Goal: Find specific page/section: Find specific page/section

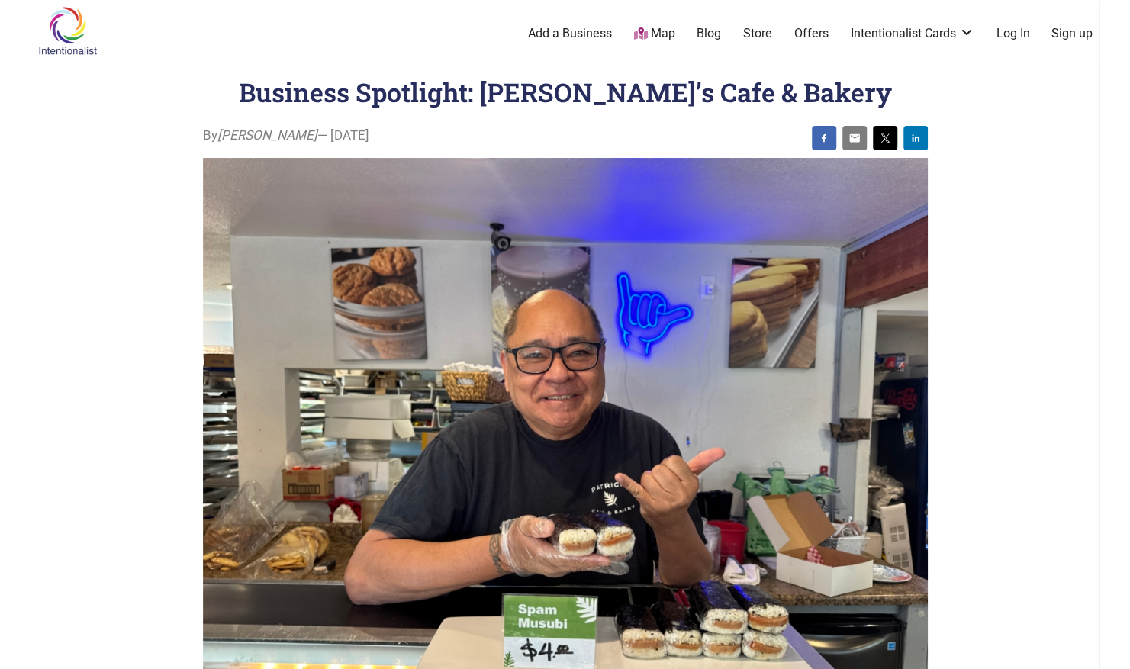
click at [662, 32] on link "Map" at bounding box center [653, 34] width 41 height 18
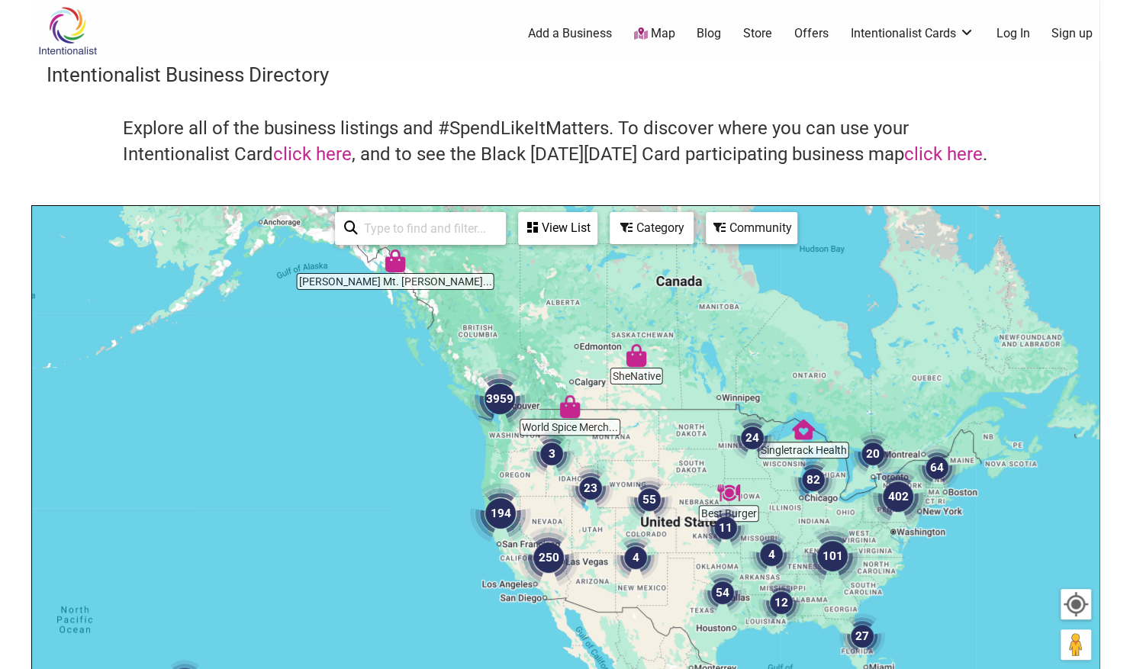
click at [500, 391] on img "3959" at bounding box center [499, 398] width 73 height 73
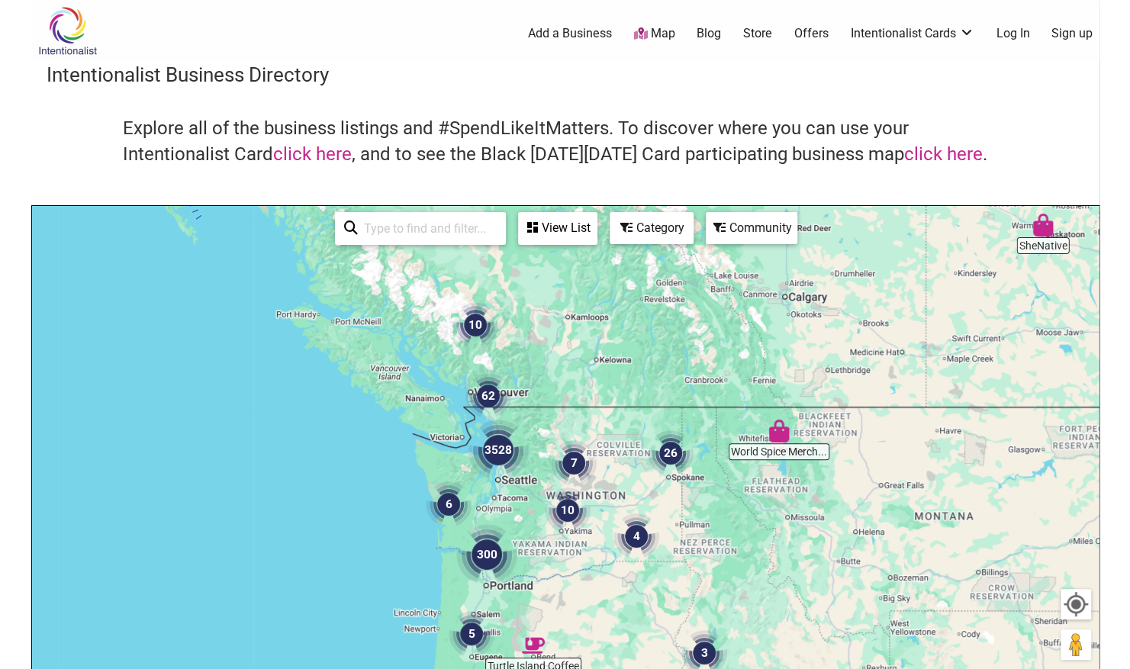
click at [501, 441] on img "3528" at bounding box center [498, 450] width 73 height 73
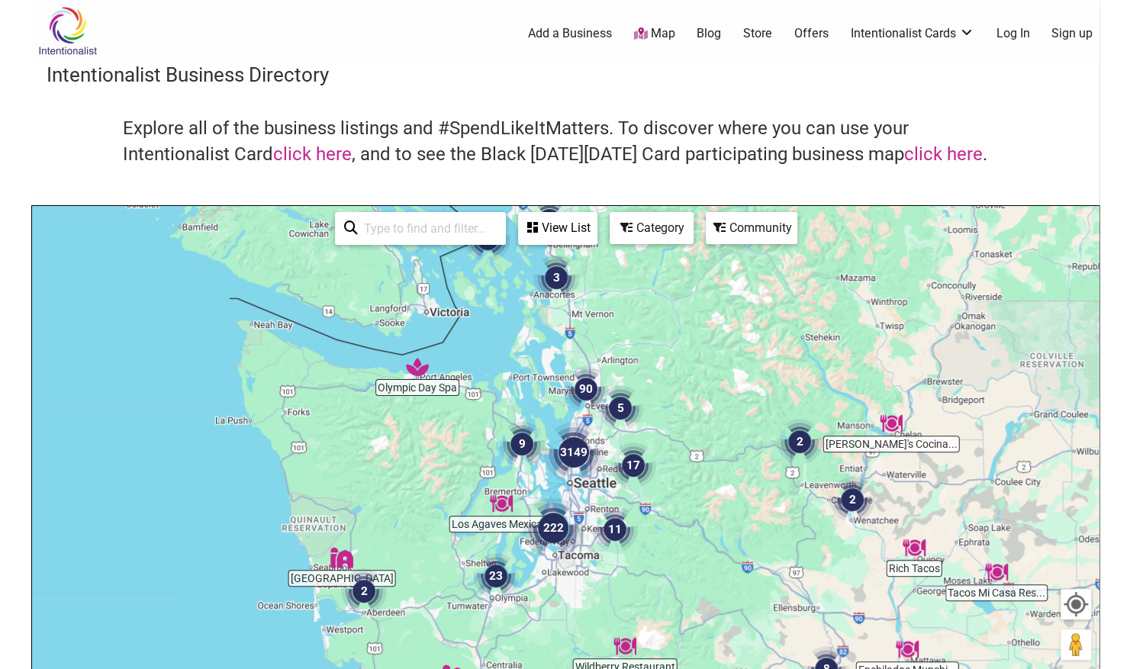
click at [596, 232] on div "Category" at bounding box center [558, 228] width 76 height 29
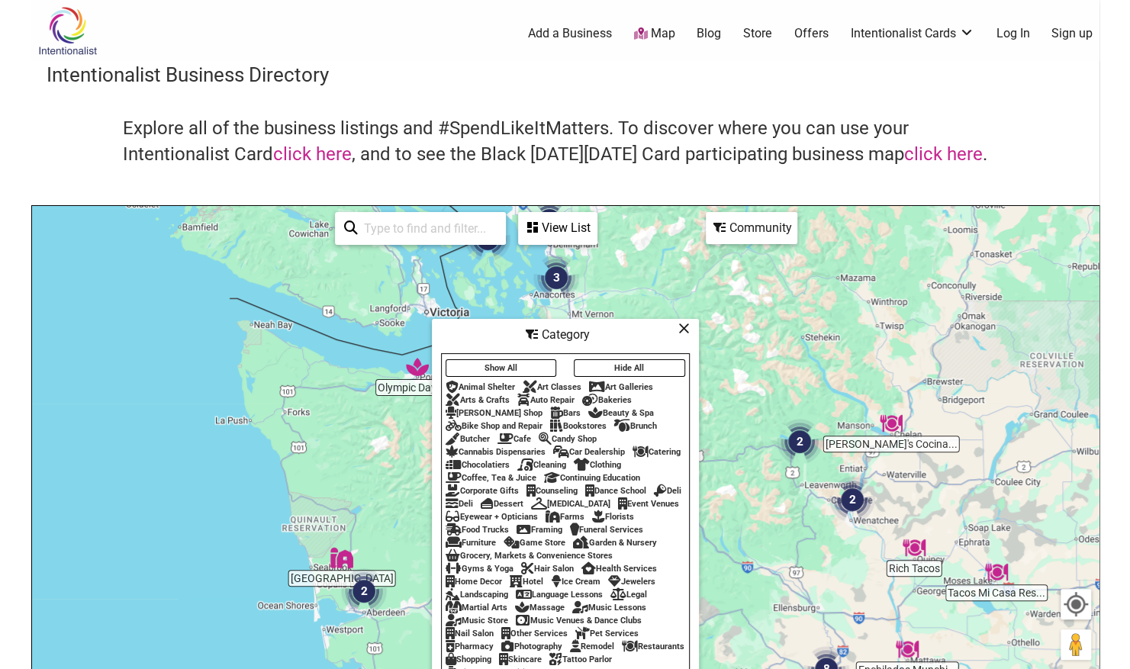
click at [728, 243] on div "Community" at bounding box center [752, 228] width 92 height 32
click at [596, 227] on div "Community" at bounding box center [558, 228] width 76 height 29
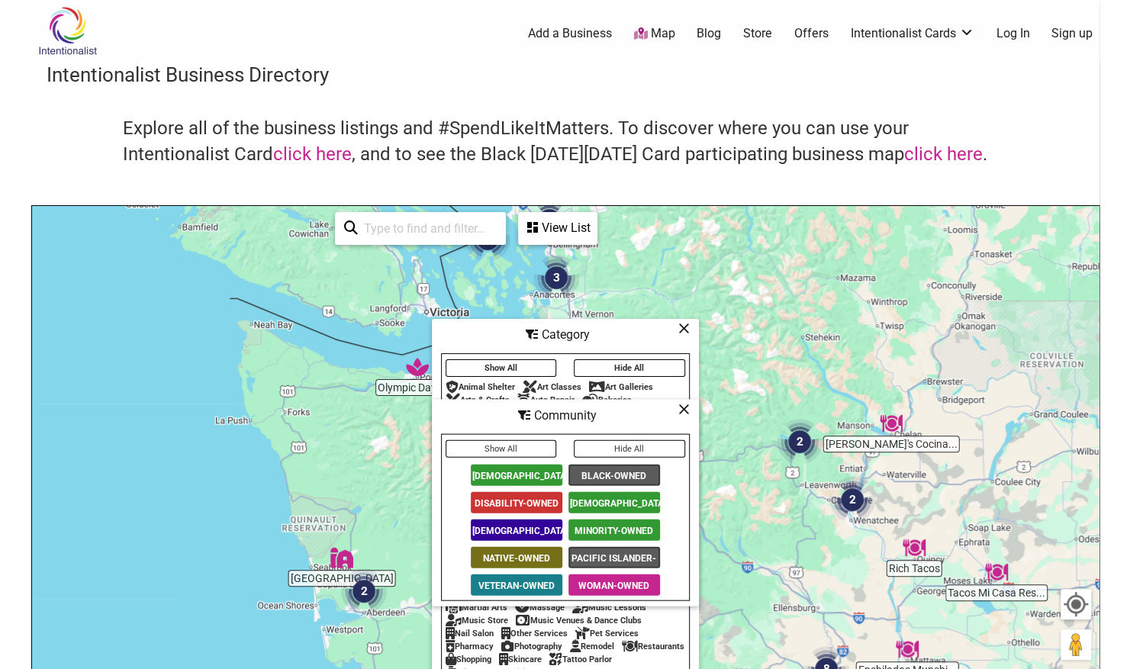
click at [520, 528] on span "[DEMOGRAPHIC_DATA]-Owned" at bounding box center [517, 530] width 92 height 21
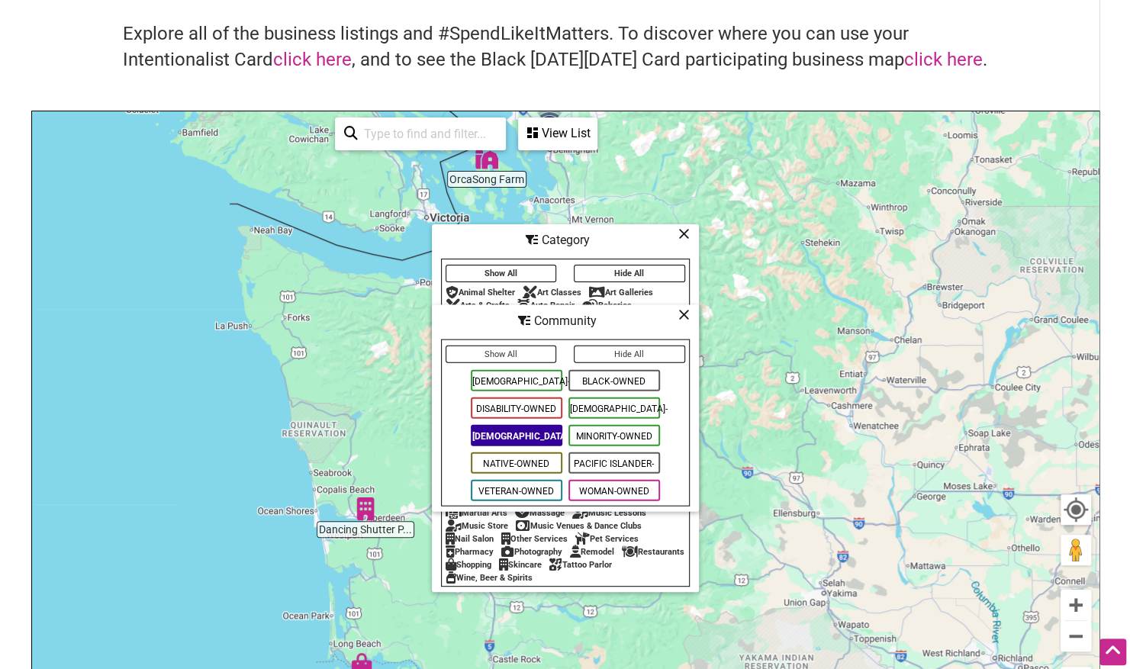
scroll to position [98, 0]
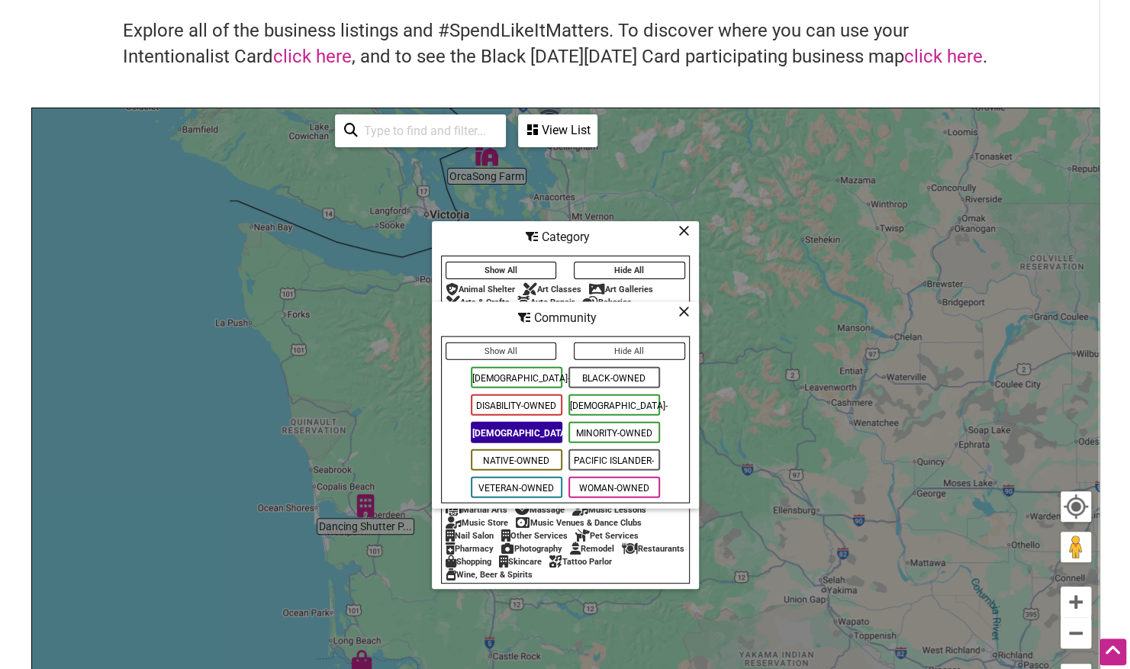
click at [524, 346] on button "Show All" at bounding box center [501, 352] width 111 height 18
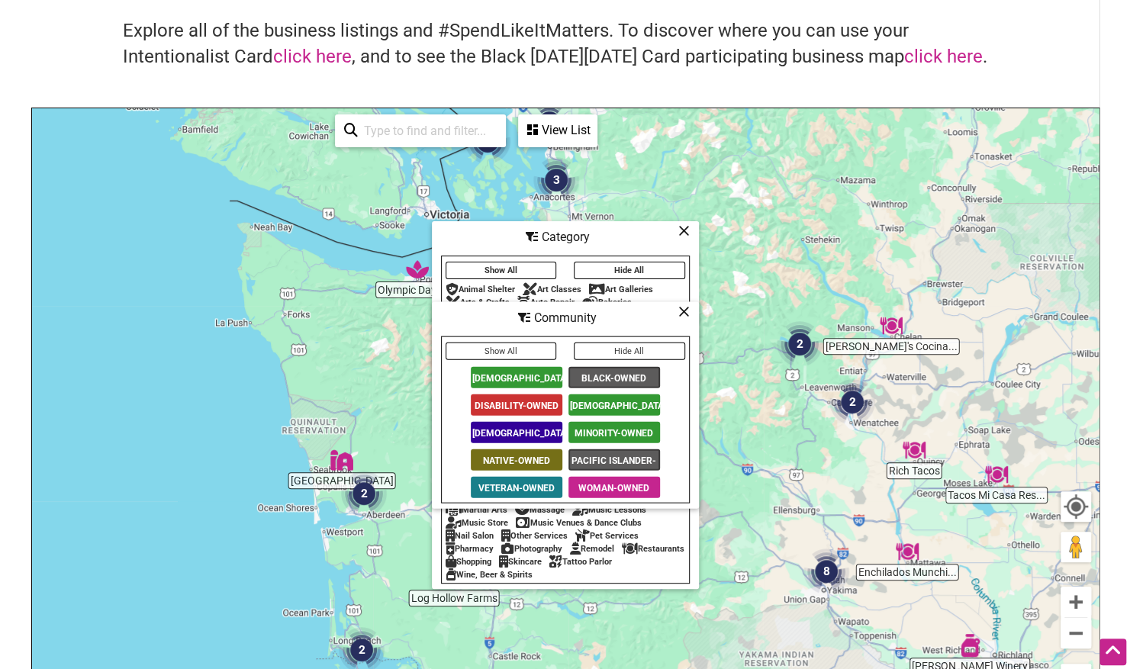
click at [683, 230] on icon at bounding box center [683, 230] width 11 height 1
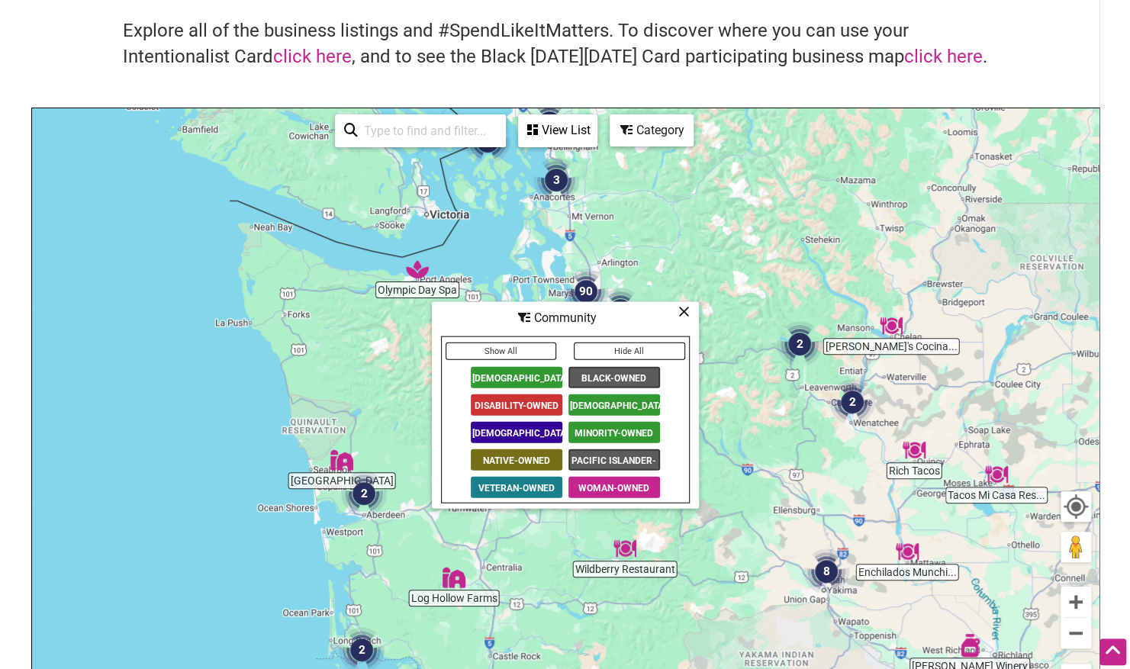
click at [681, 311] on icon at bounding box center [683, 311] width 11 height 1
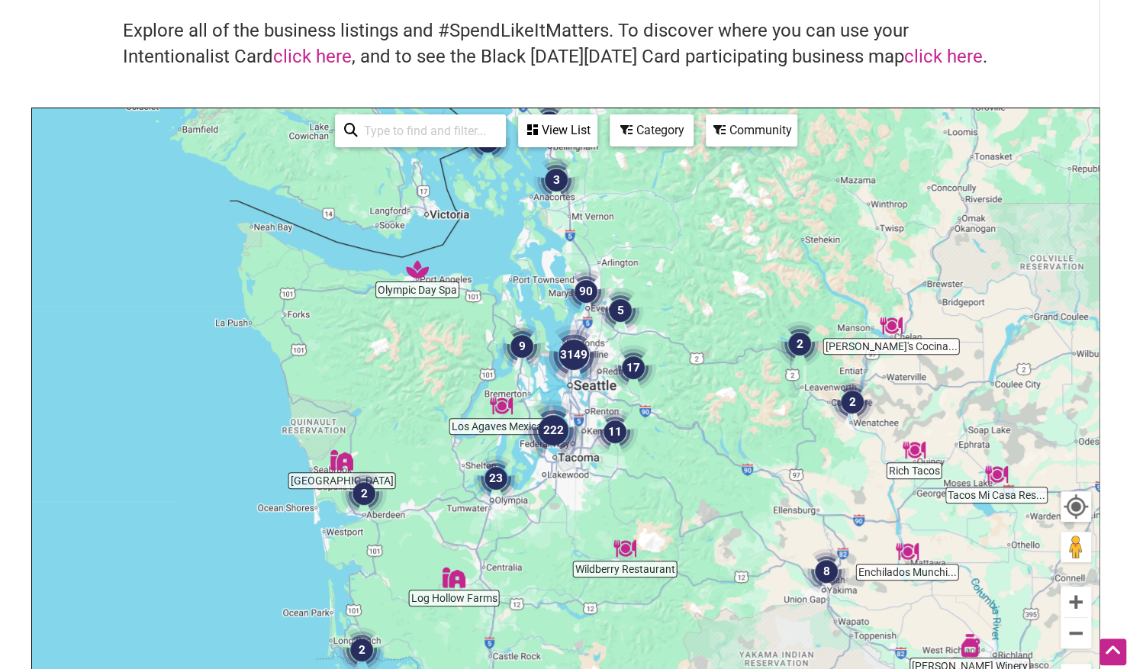
click at [585, 357] on img "3149" at bounding box center [573, 354] width 73 height 73
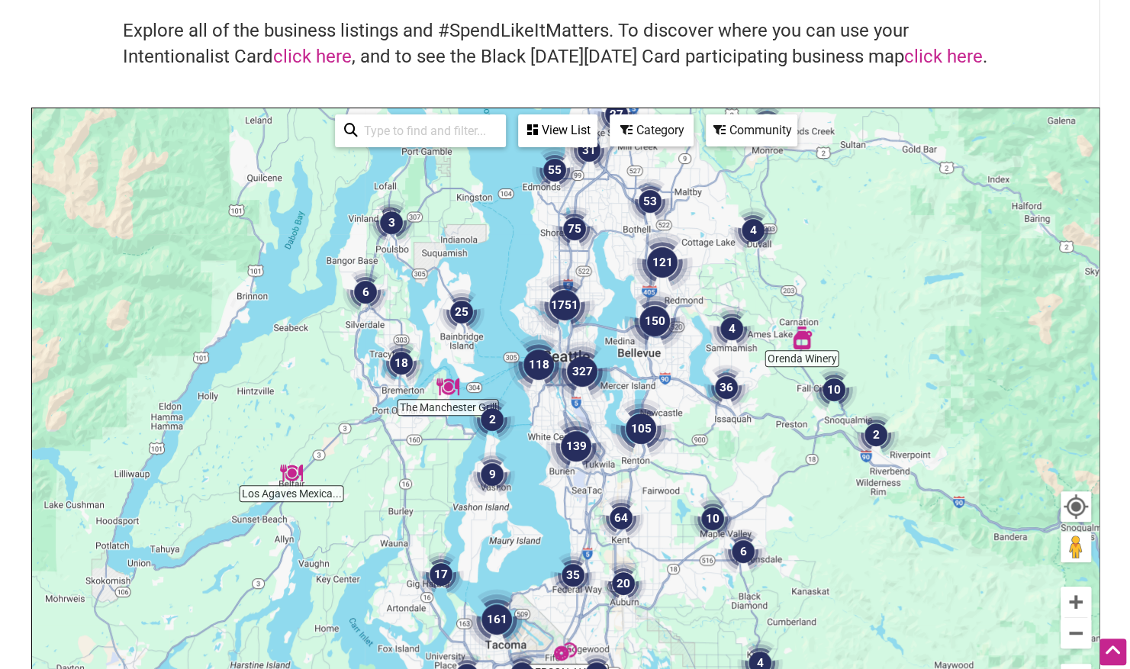
click at [596, 137] on div "Category" at bounding box center [558, 130] width 76 height 29
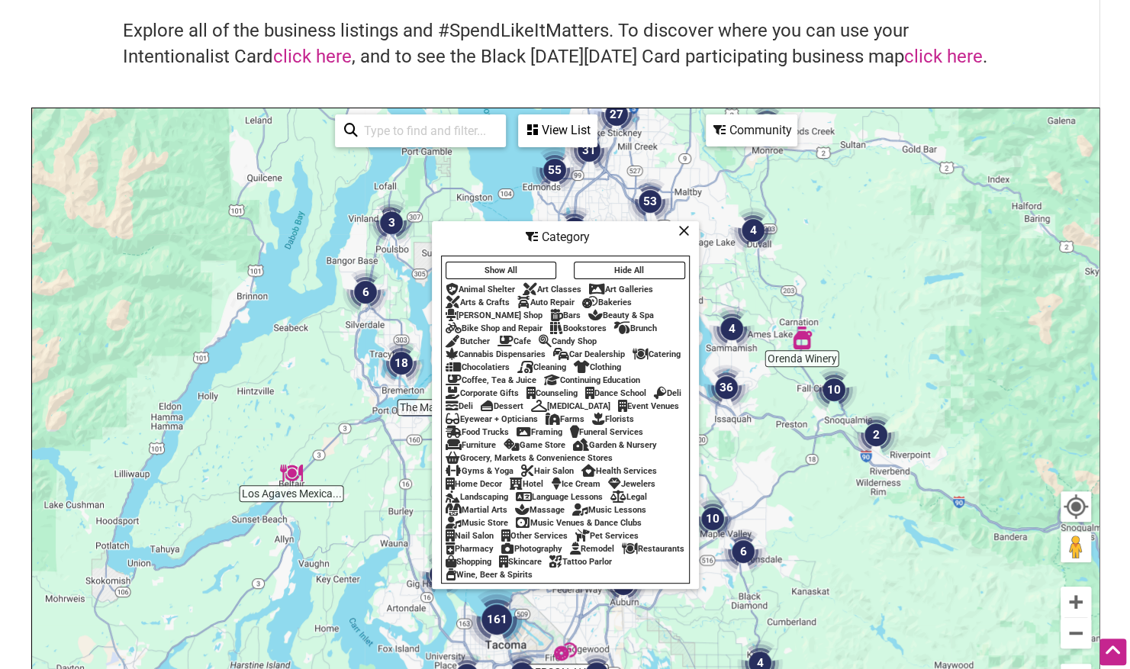
click at [596, 133] on div "Community" at bounding box center [558, 130] width 76 height 29
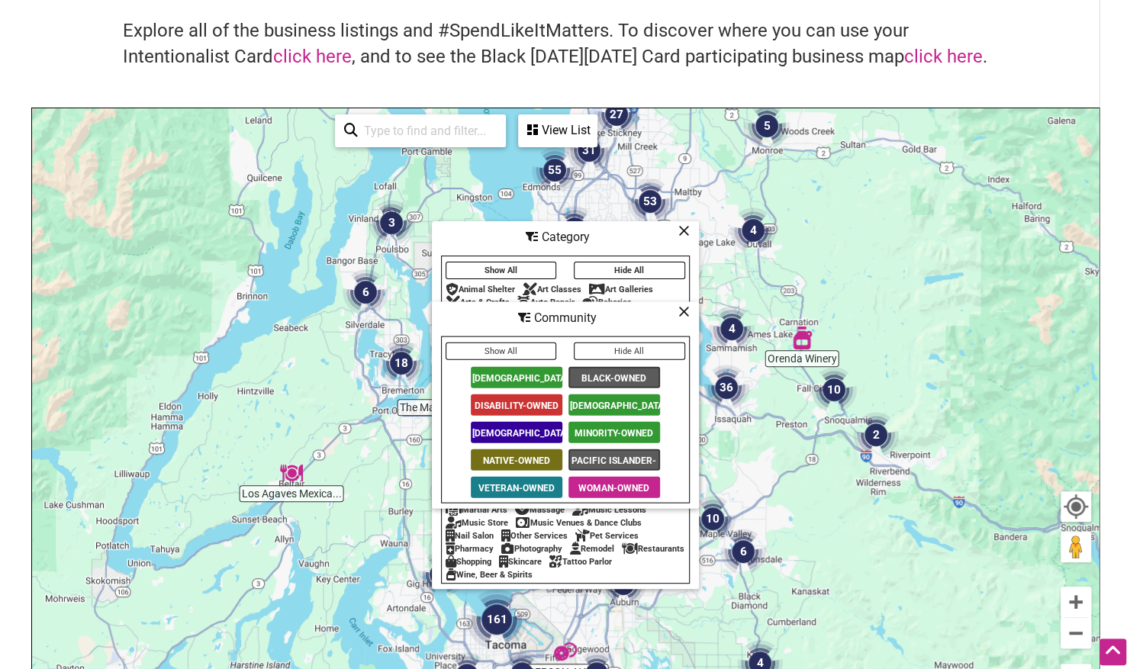
click at [685, 230] on icon at bounding box center [683, 230] width 11 height 1
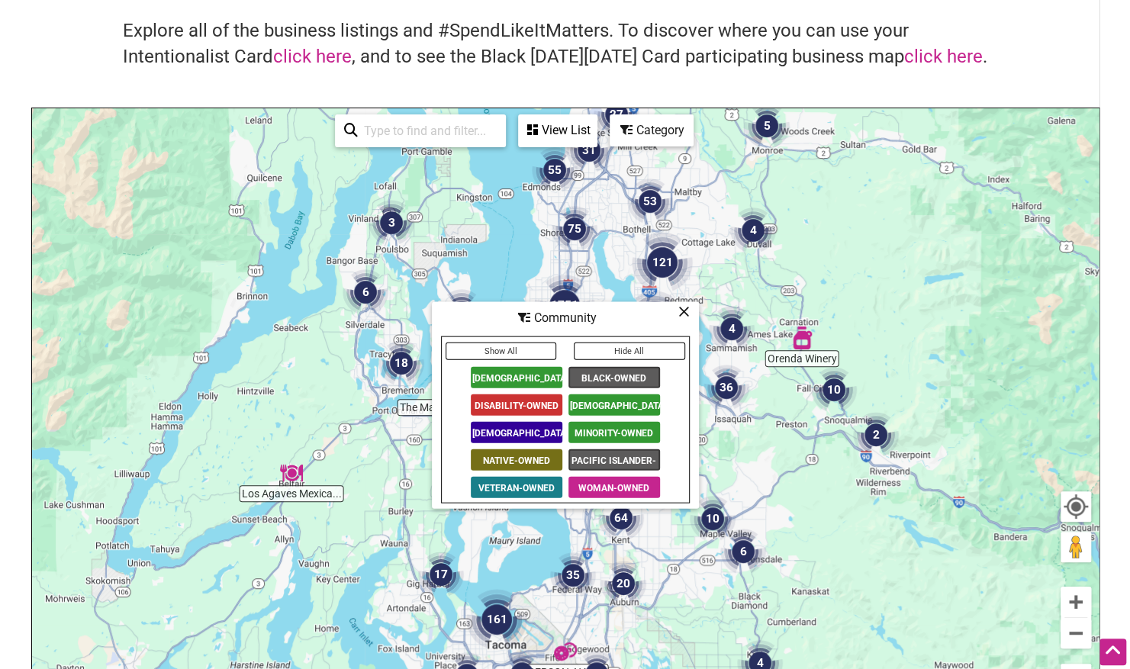
click at [517, 427] on span "[DEMOGRAPHIC_DATA]-Owned" at bounding box center [517, 432] width 92 height 21
click at [684, 312] on icon at bounding box center [683, 311] width 11 height 1
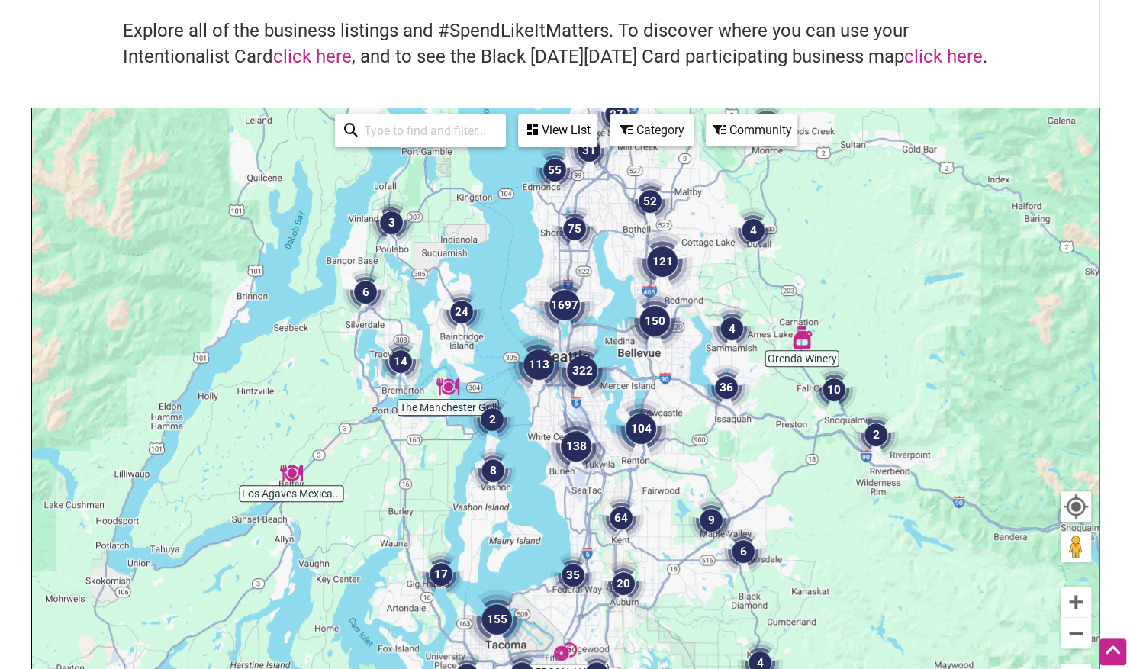
click at [733, 330] on img "4" at bounding box center [732, 329] width 58 height 58
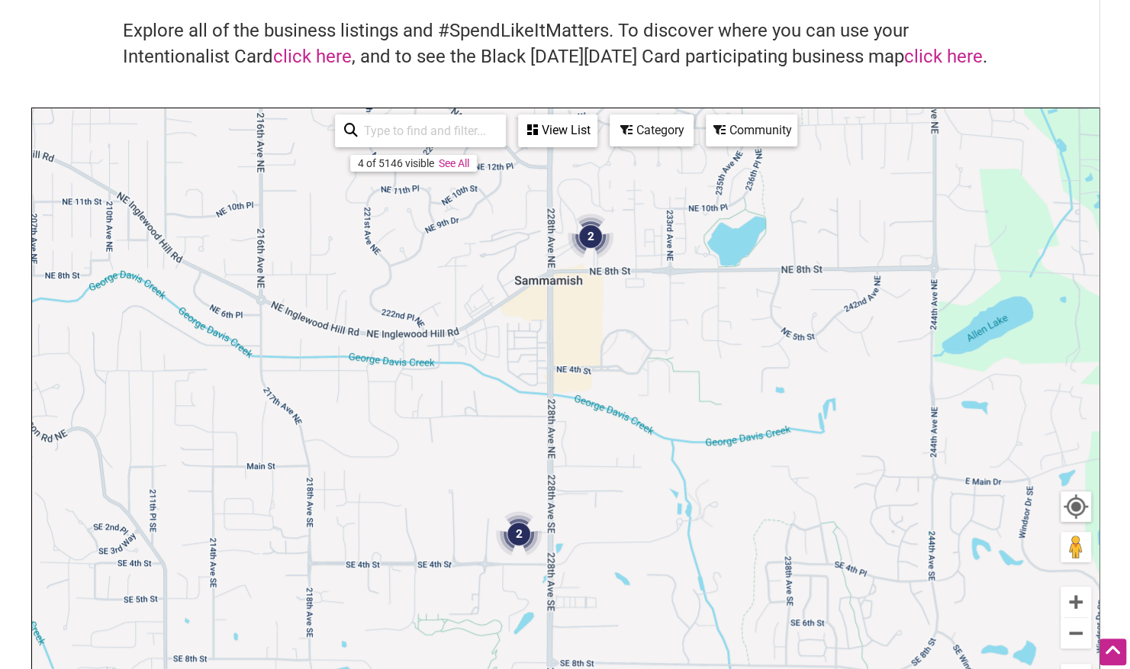
click at [517, 531] on img "2" at bounding box center [519, 534] width 58 height 58
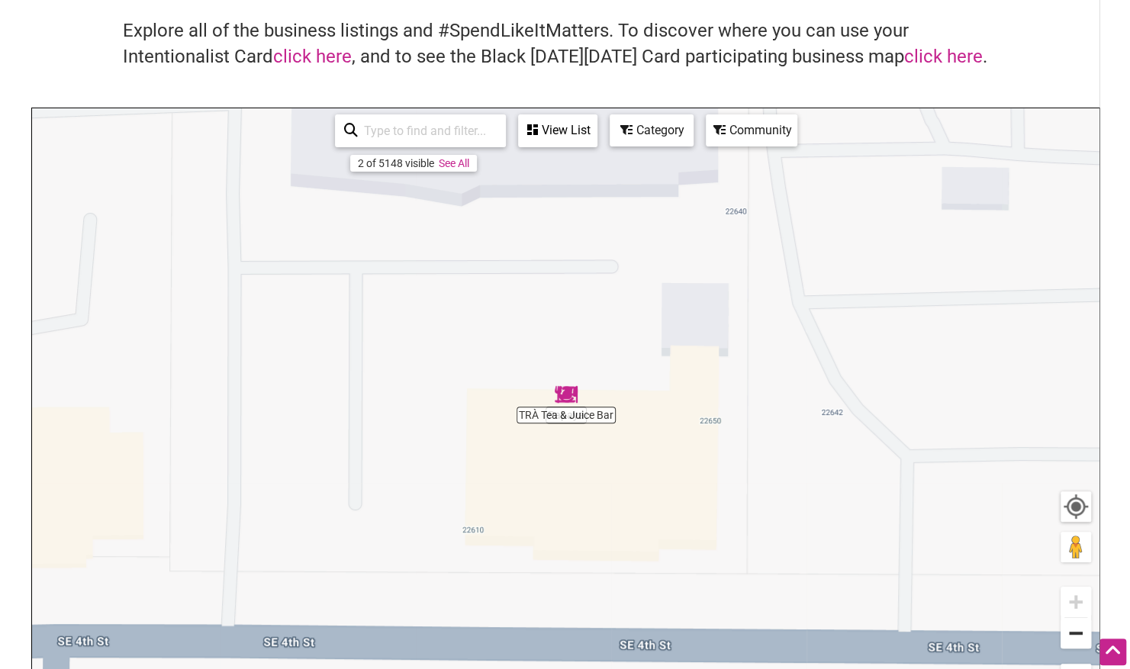
click at [1074, 636] on button "Zoom out" at bounding box center [1076, 633] width 31 height 31
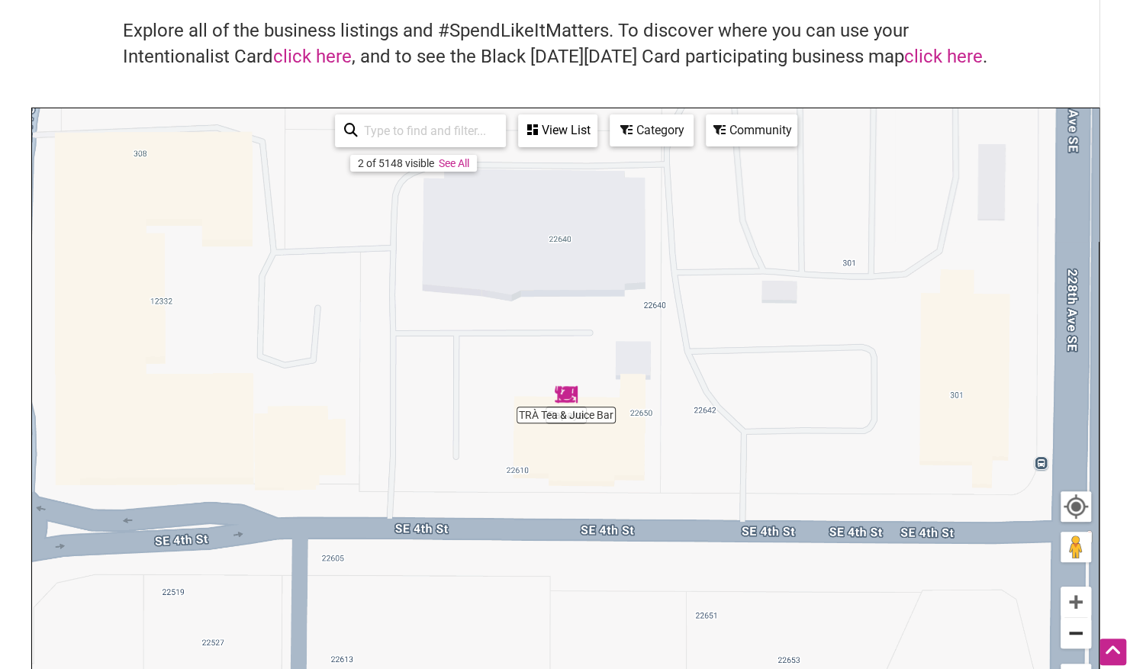
click at [1074, 636] on button "Zoom out" at bounding box center [1076, 633] width 31 height 31
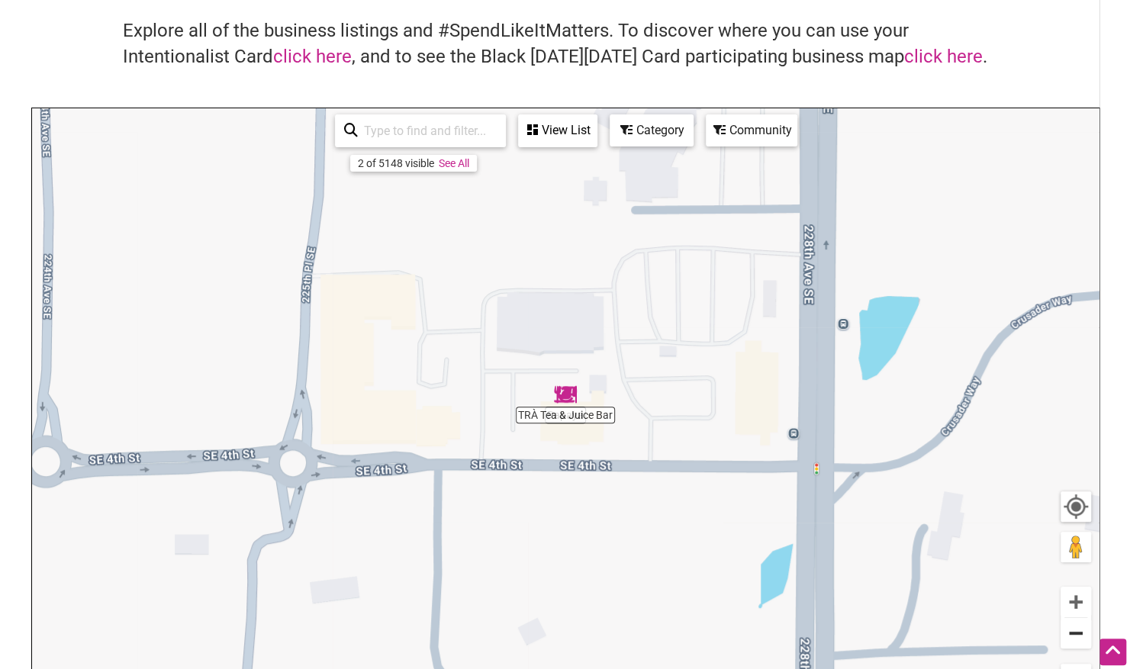
click at [1074, 636] on button "Zoom out" at bounding box center [1076, 633] width 31 height 31
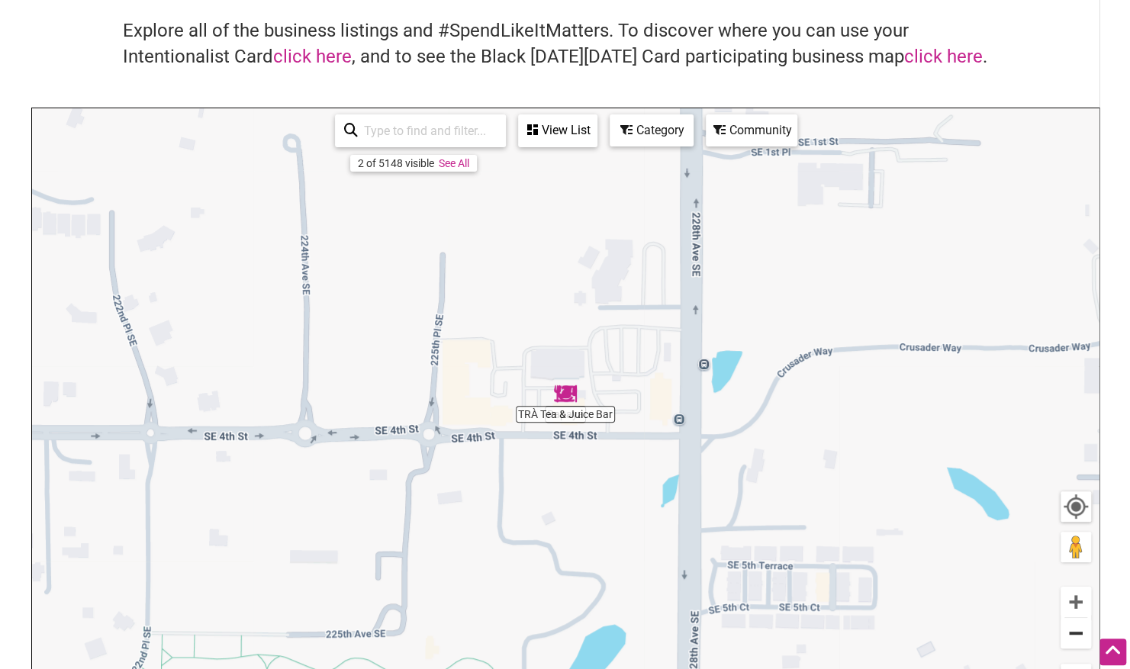
click at [1074, 636] on button "Zoom out" at bounding box center [1076, 633] width 31 height 31
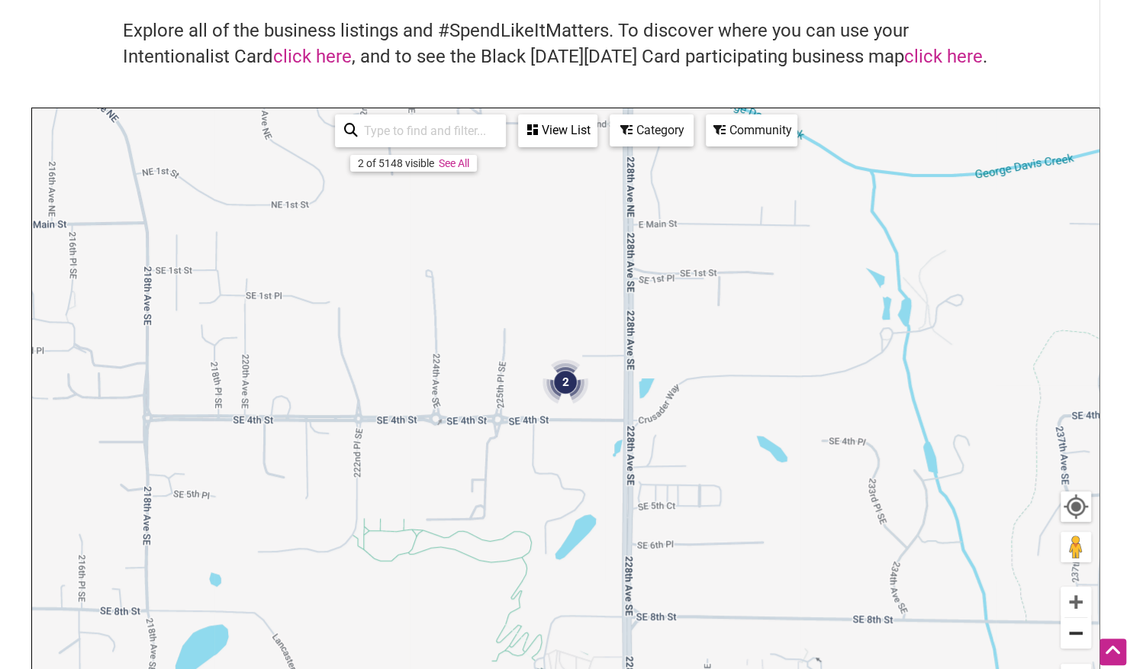
click at [1074, 636] on button "Zoom out" at bounding box center [1076, 633] width 31 height 31
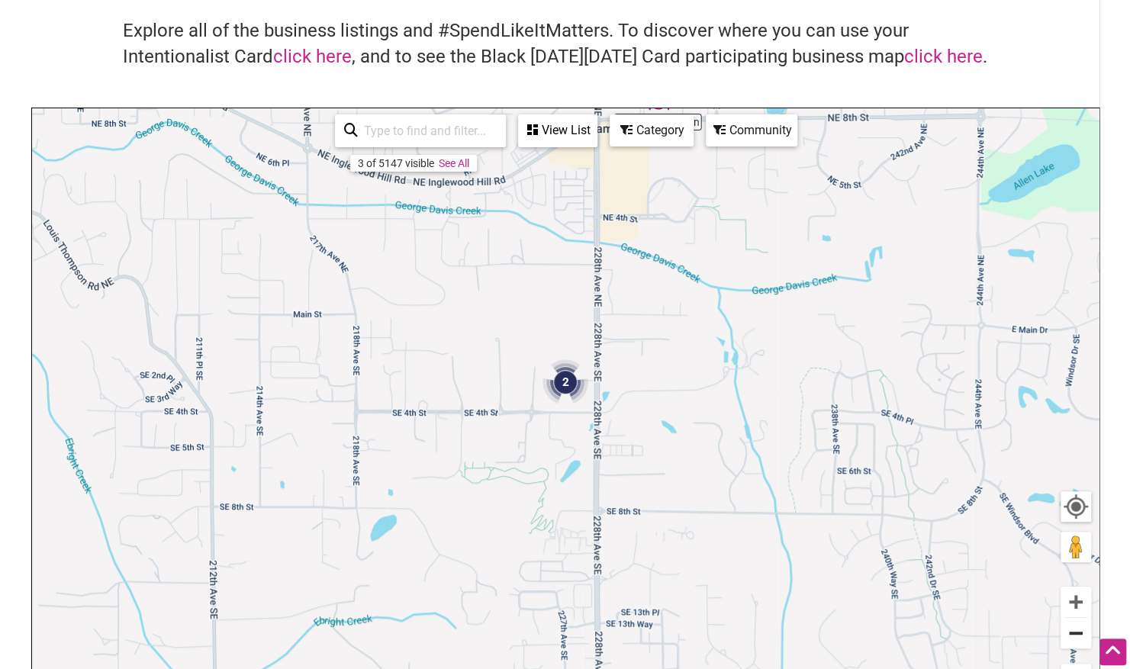
click at [1074, 636] on button "Zoom out" at bounding box center [1076, 633] width 31 height 31
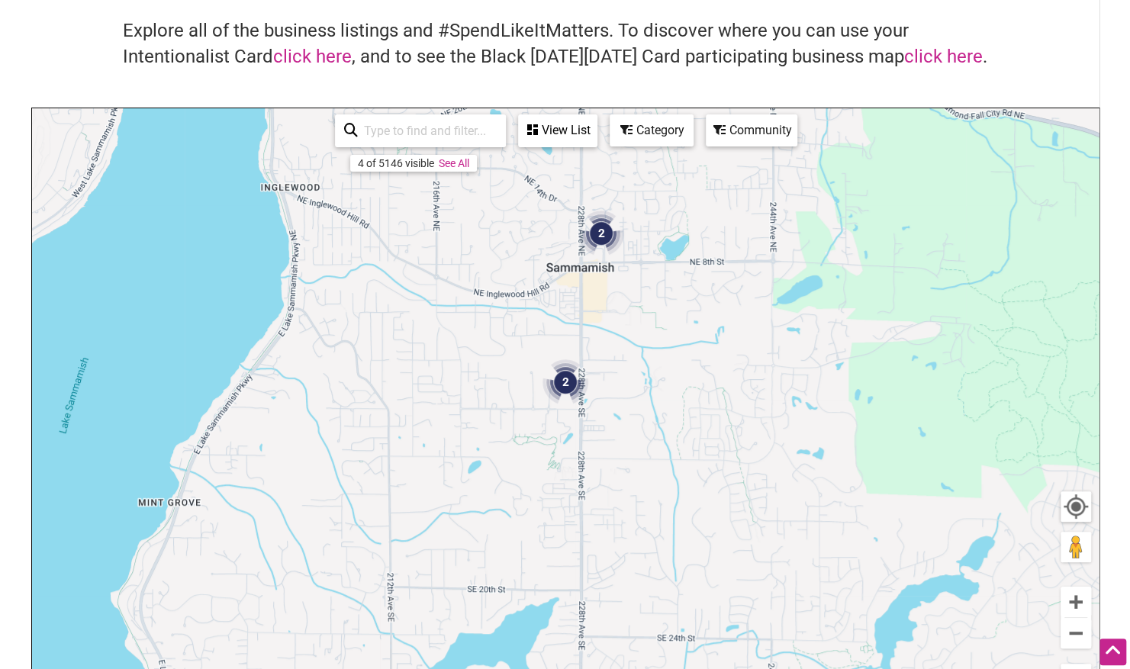
click at [596, 235] on img "2" at bounding box center [601, 234] width 58 height 58
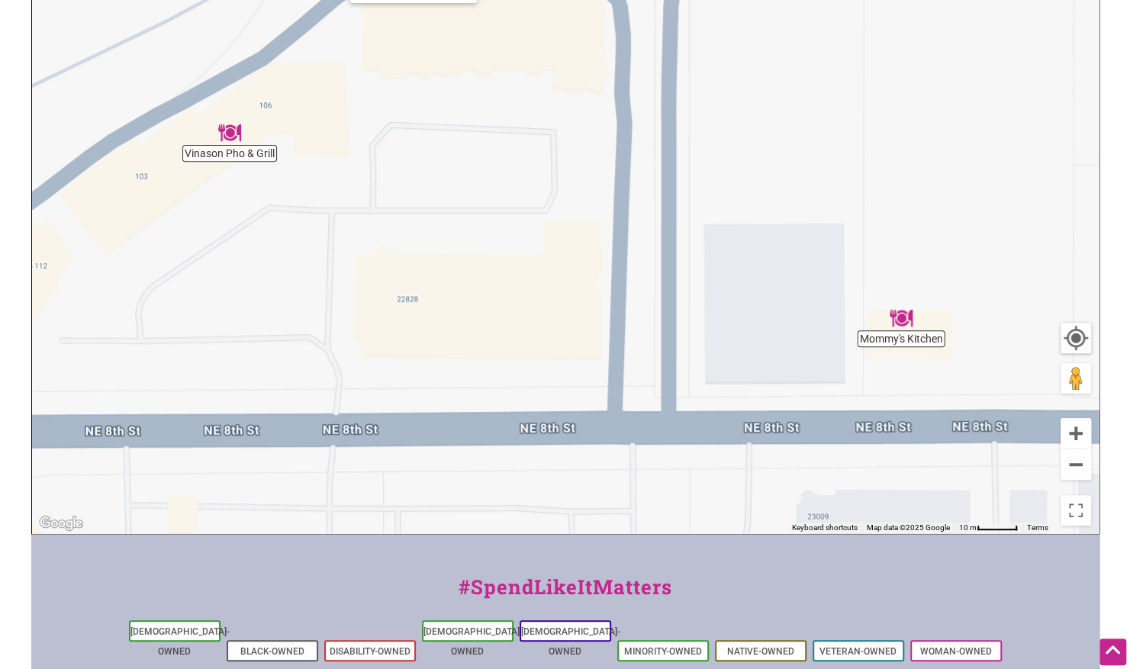
scroll to position [0, 0]
